Goal: Information Seeking & Learning: Stay updated

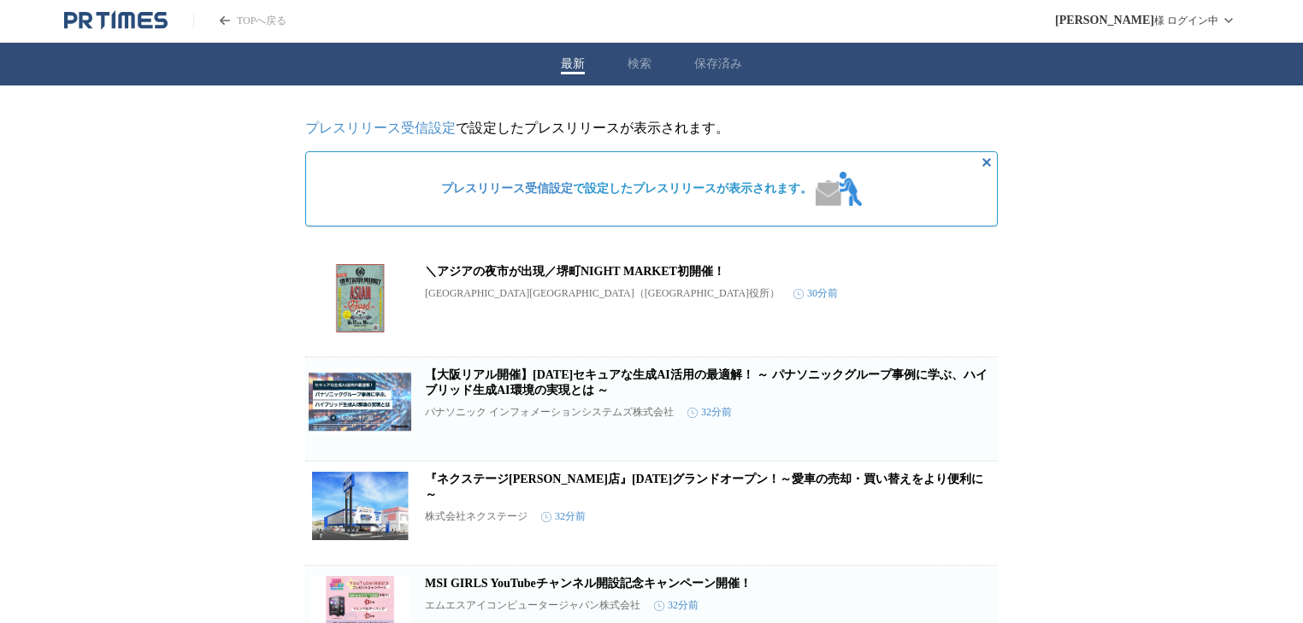
click at [704, 51] on div "最新 検索 保存済み" at bounding box center [651, 64] width 1303 height 43
click at [712, 57] on button "保存済み" at bounding box center [718, 63] width 48 height 15
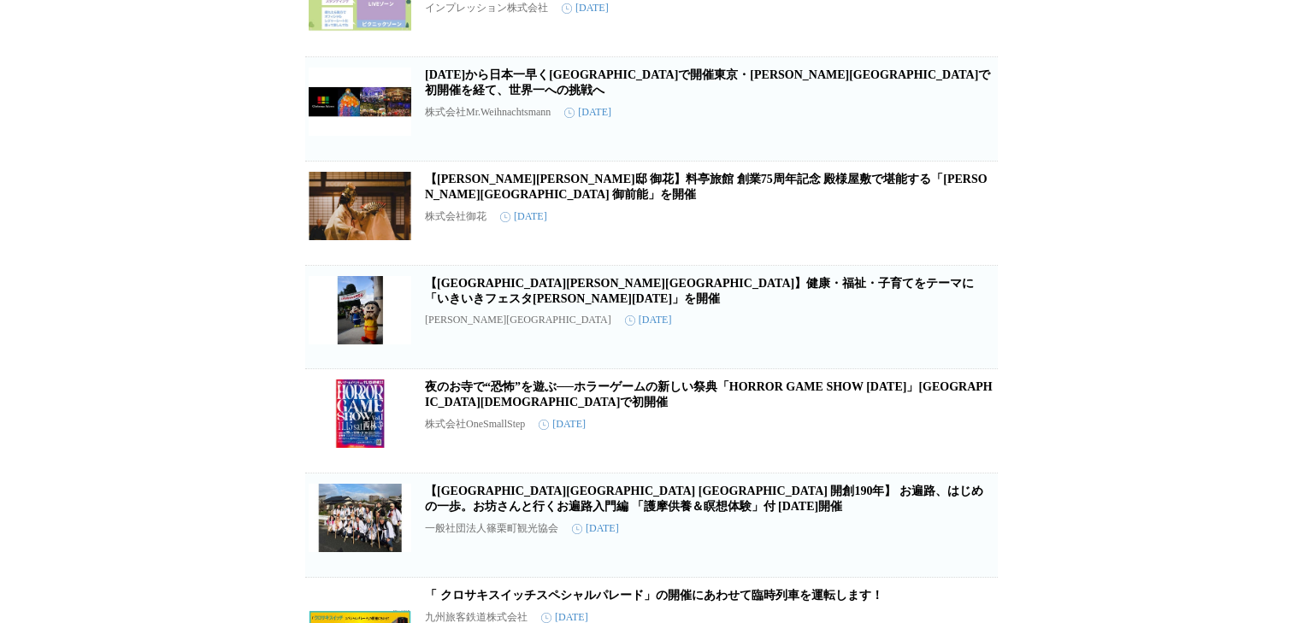
scroll to position [821, 0]
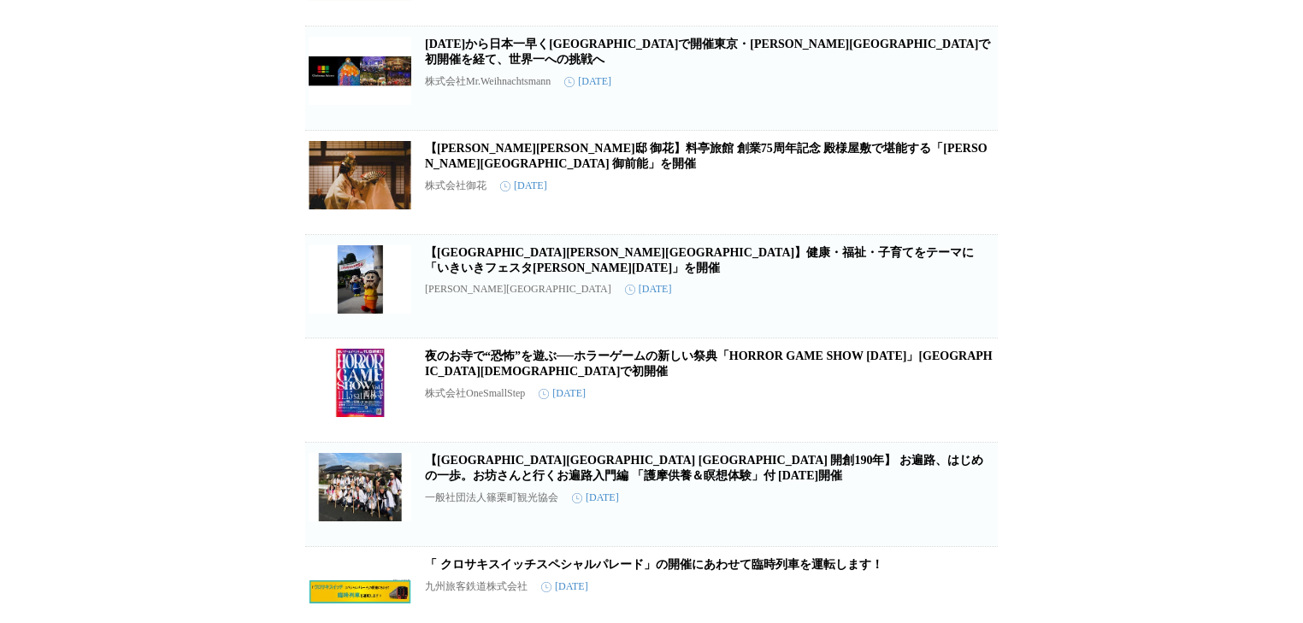
click at [512, 66] on link "[DATE]から日本一早く[GEOGRAPHIC_DATA]で開催東京・[PERSON_NAME][GEOGRAPHIC_DATA]で初開催を経て、世界一へ…" at bounding box center [707, 52] width 565 height 28
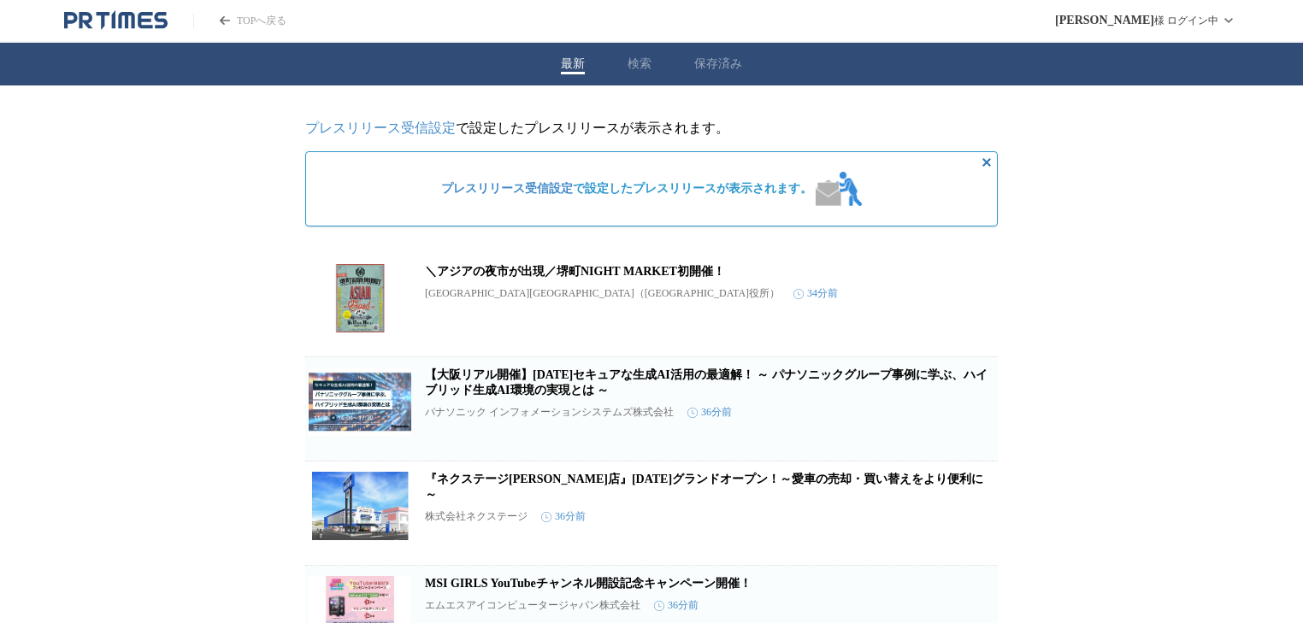
click at [701, 51] on div "最新 検索 保存済み" at bounding box center [651, 64] width 1303 height 43
click at [703, 65] on button "保存済み" at bounding box center [718, 63] width 48 height 15
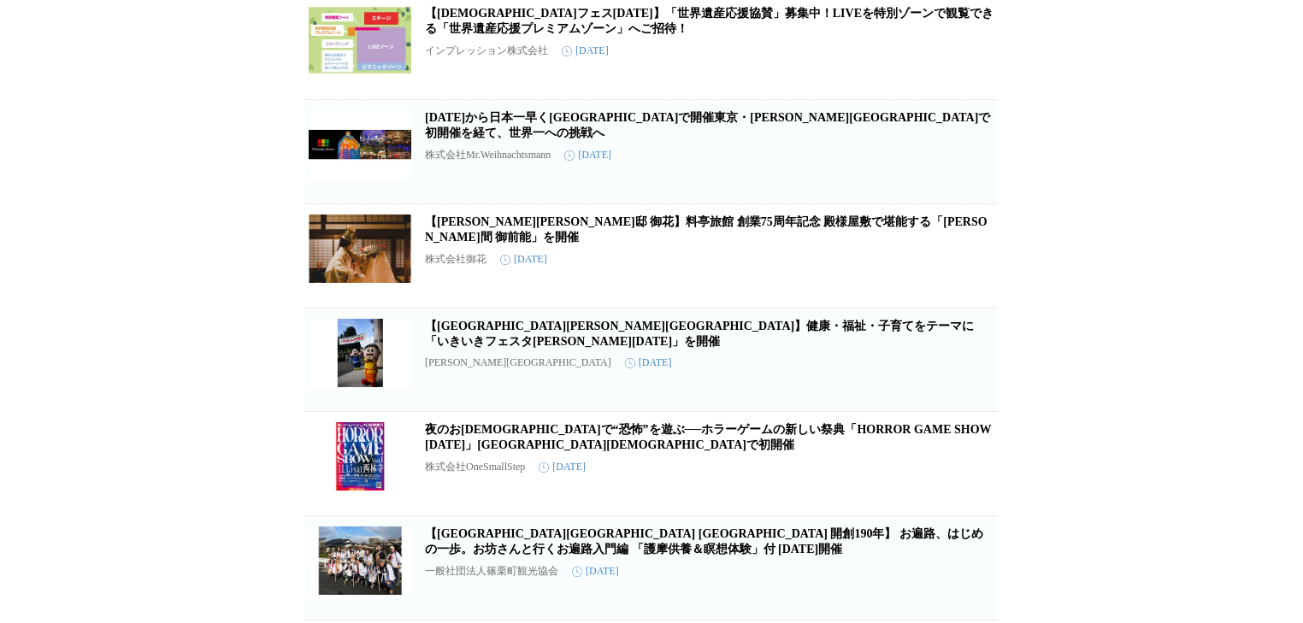
scroll to position [753, 0]
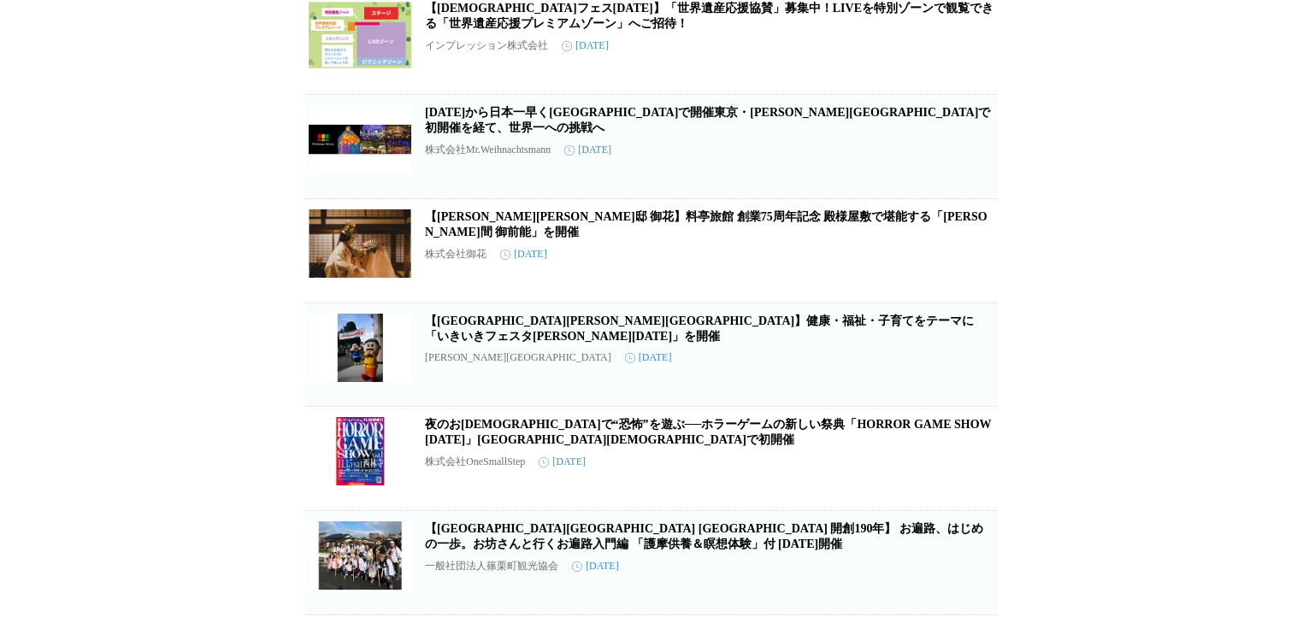
click at [530, 134] on link "[DATE]から日本一早く[GEOGRAPHIC_DATA]で開催東京・[PERSON_NAME][GEOGRAPHIC_DATA]で初開催を経て、世界一へ…" at bounding box center [707, 120] width 565 height 28
